Goal: Navigation & Orientation: Find specific page/section

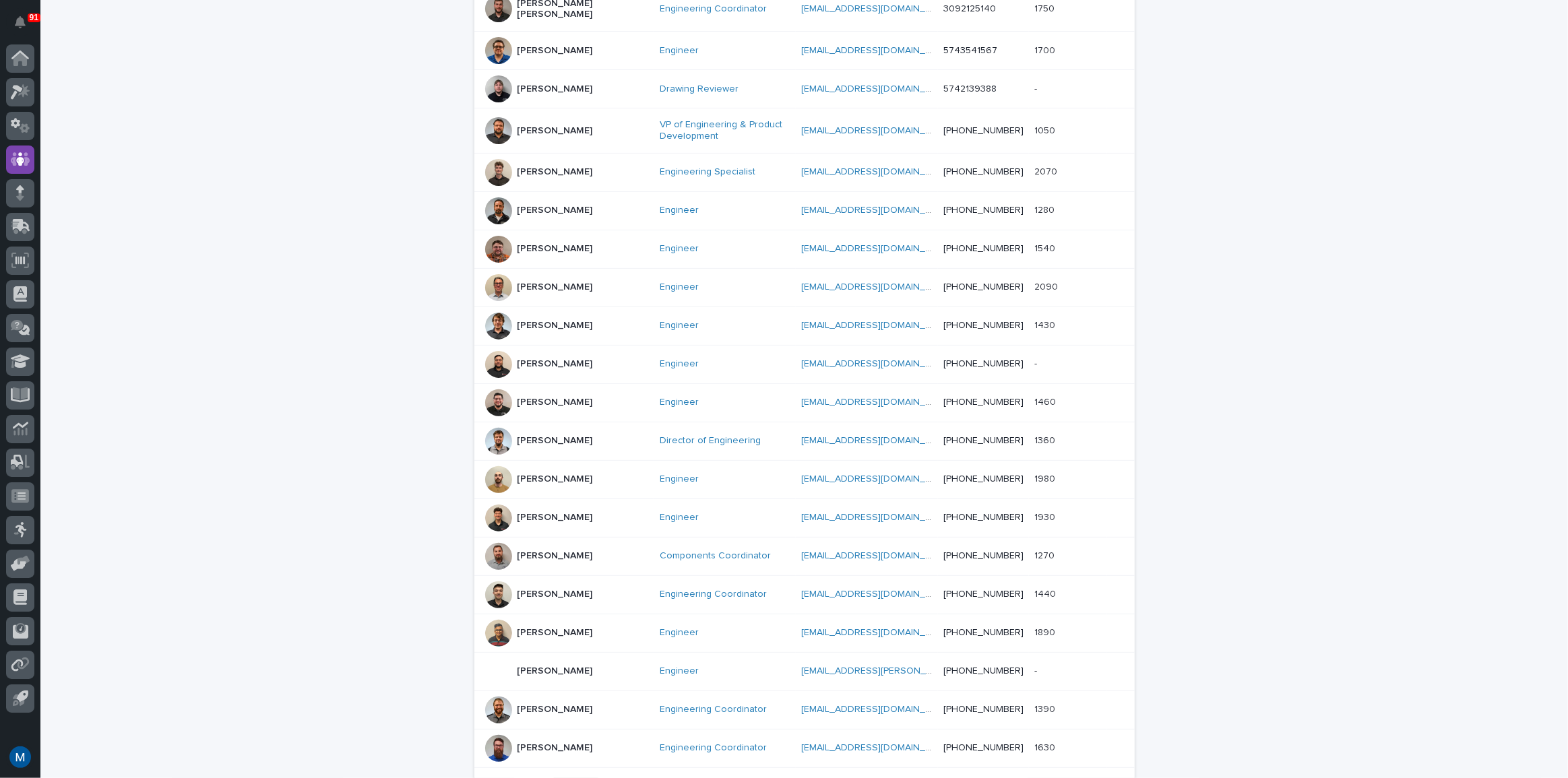
scroll to position [306, 0]
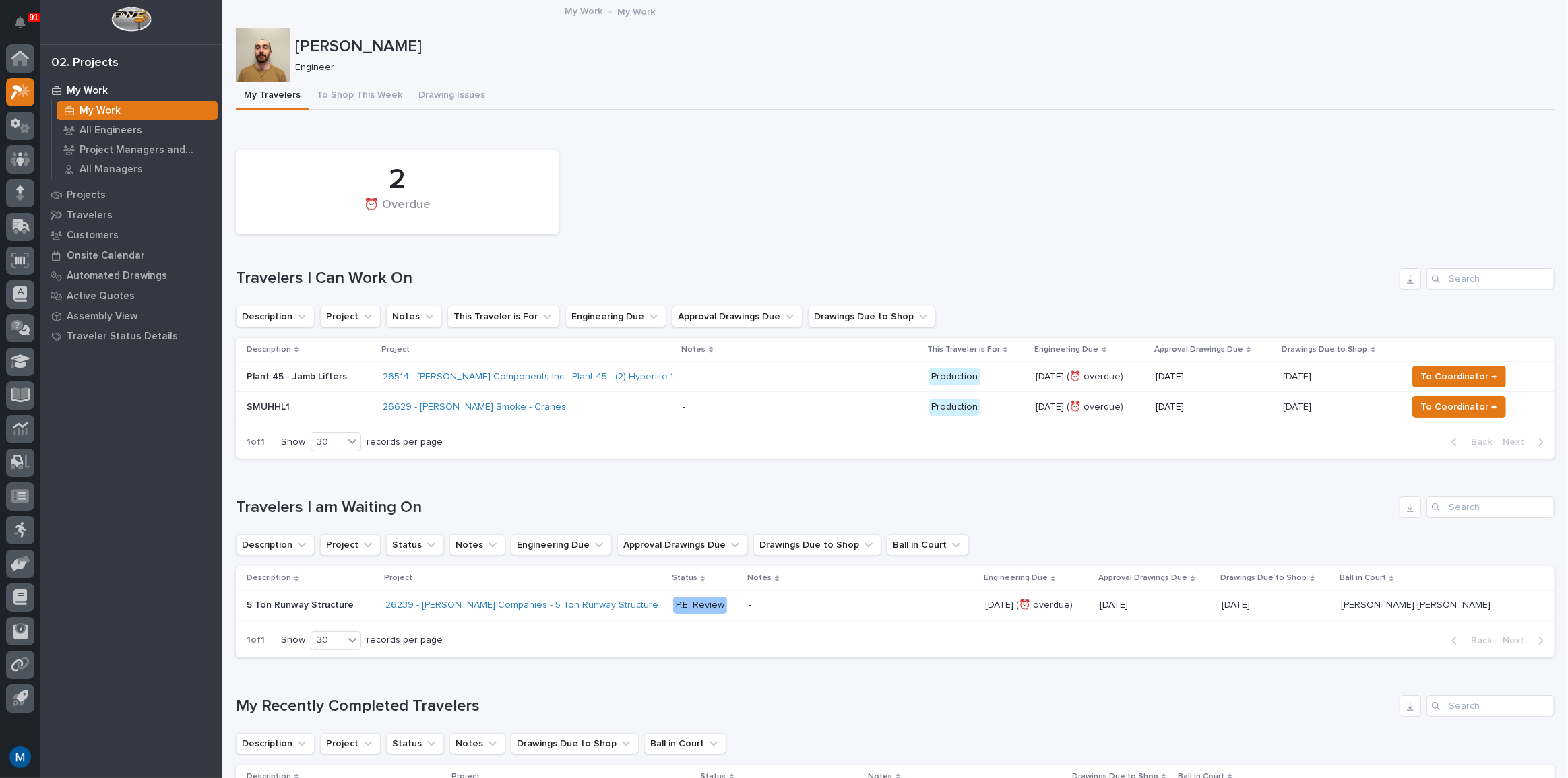
click at [274, 57] on div at bounding box center [262, 55] width 54 height 54
